Goal: Task Accomplishment & Management: Complete application form

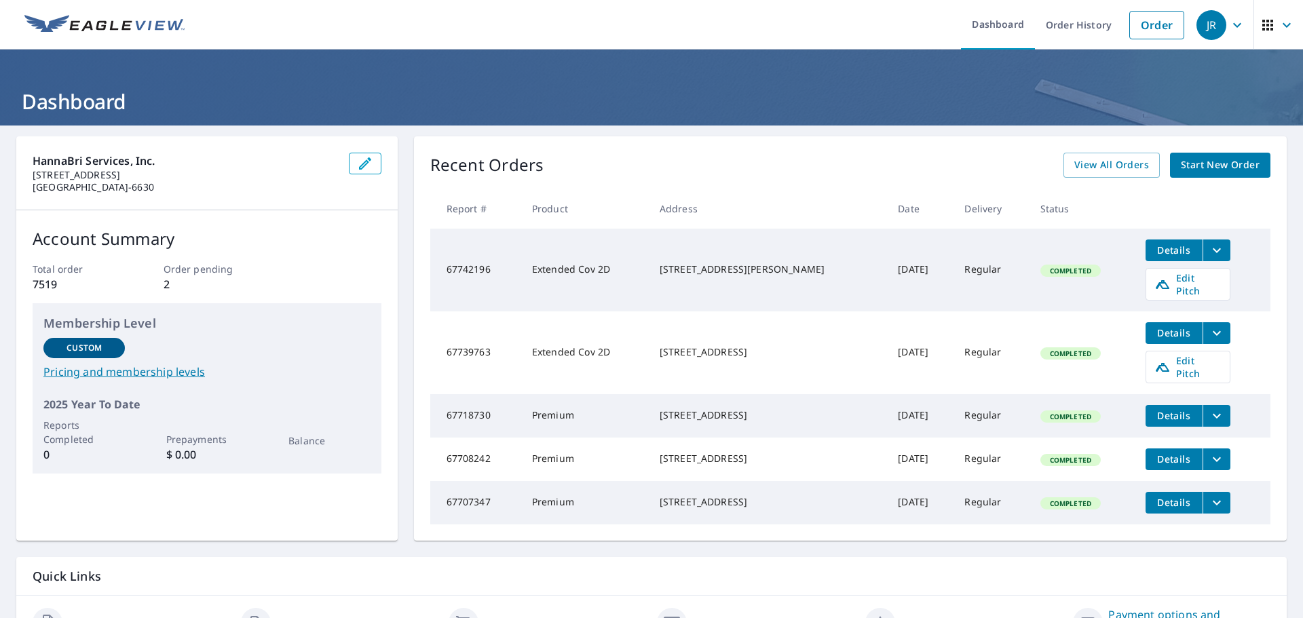
click at [1231, 159] on span "Start New Order" at bounding box center [1219, 165] width 79 height 17
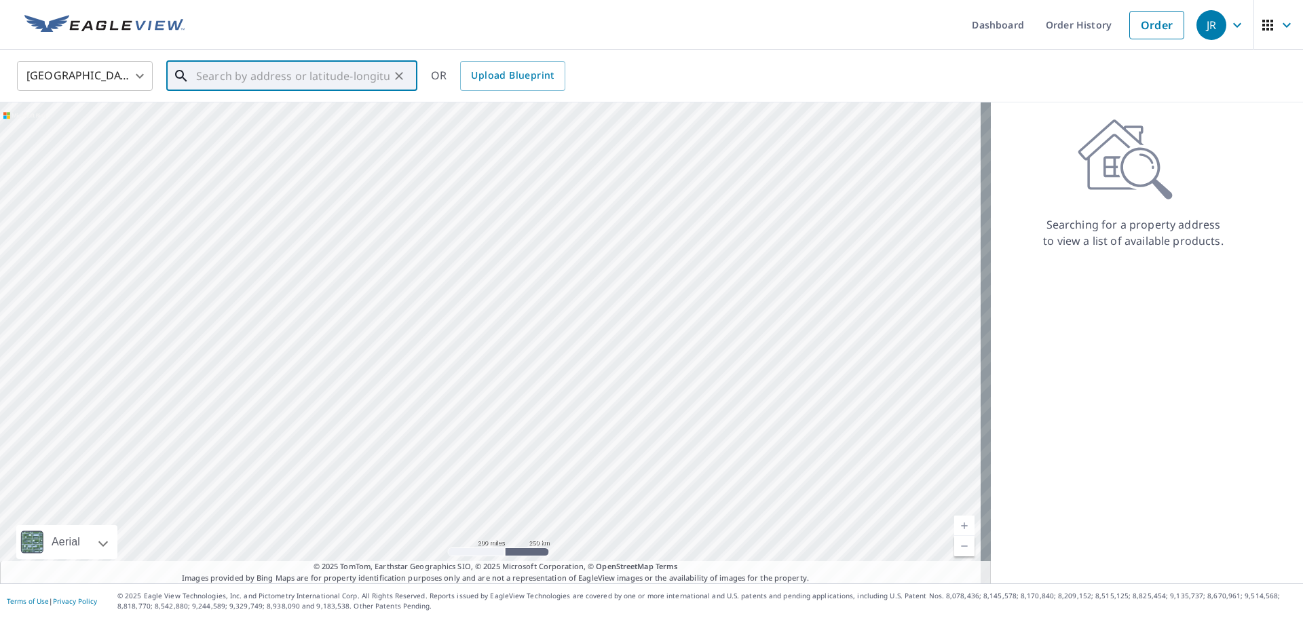
click at [228, 69] on input "text" at bounding box center [292, 76] width 193 height 38
click at [204, 132] on p "[GEOGRAPHIC_DATA]" at bounding box center [299, 130] width 213 height 14
type input "[STREET_ADDRESS]"
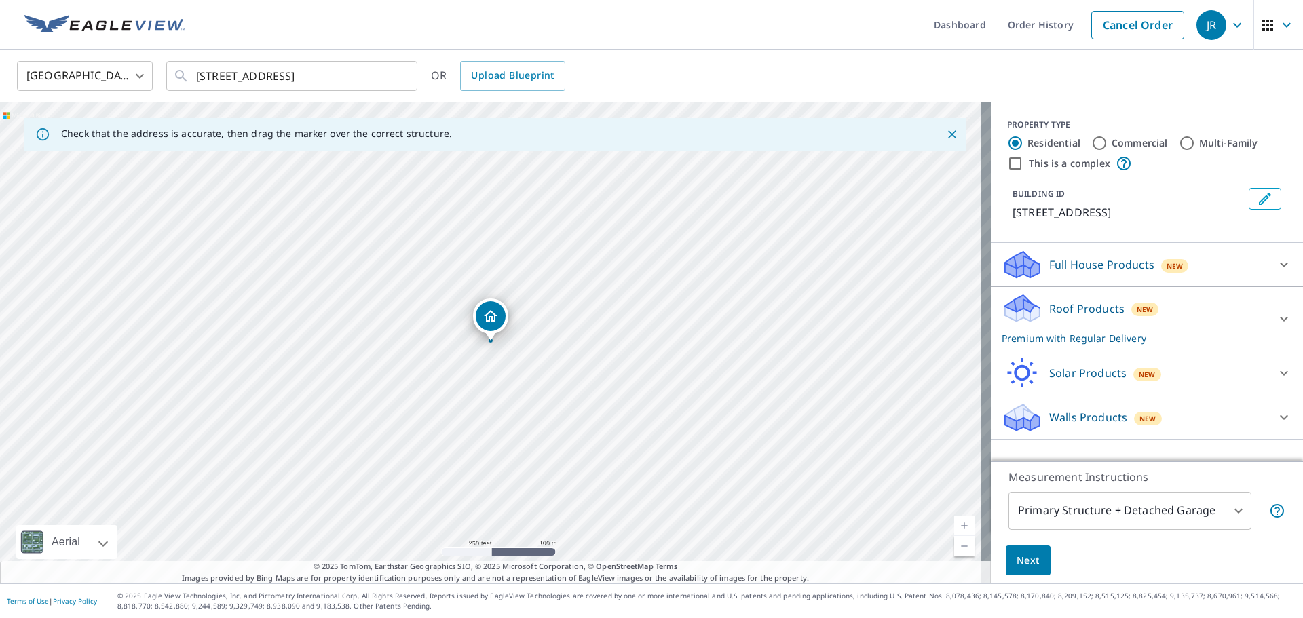
click at [1016, 560] on span "Next" at bounding box center [1027, 560] width 23 height 17
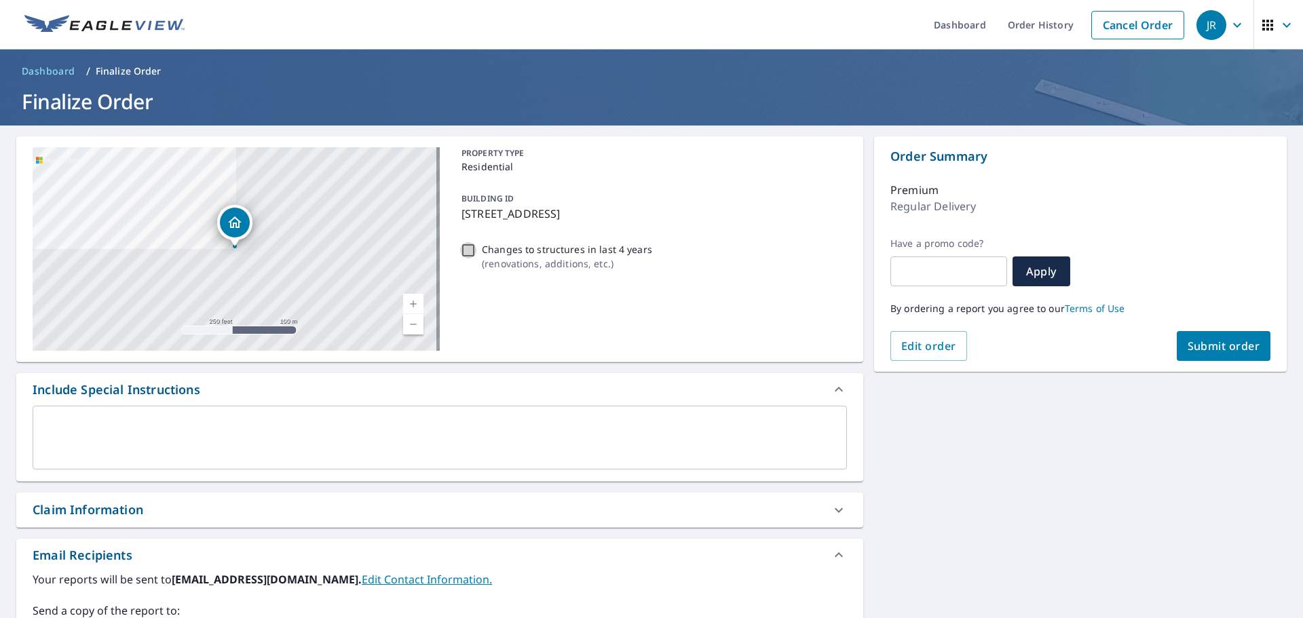
click at [469, 249] on input "Changes to structures in last 4 years ( renovations, additions, etc. )" at bounding box center [468, 250] width 16 height 16
checkbox input "true"
click at [1225, 352] on span "Submit order" at bounding box center [1223, 346] width 73 height 15
